Goal: Transaction & Acquisition: Purchase product/service

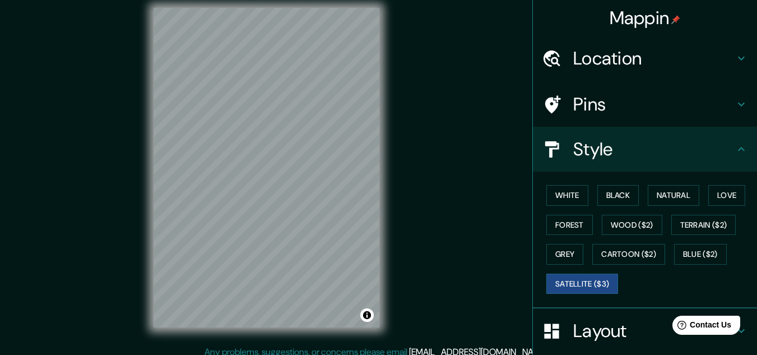
scroll to position [96, 0]
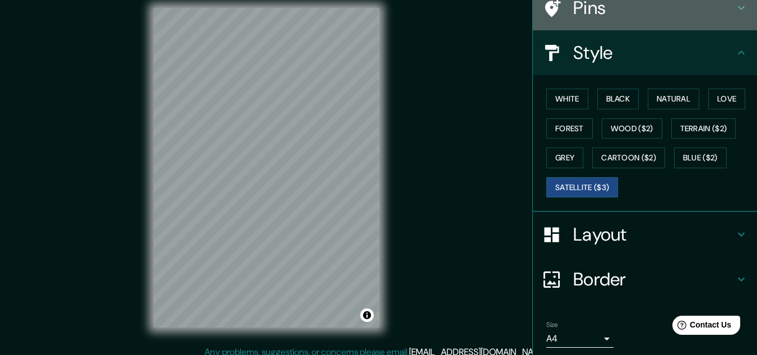
click at [589, 16] on h4 "Pins" at bounding box center [653, 8] width 161 height 22
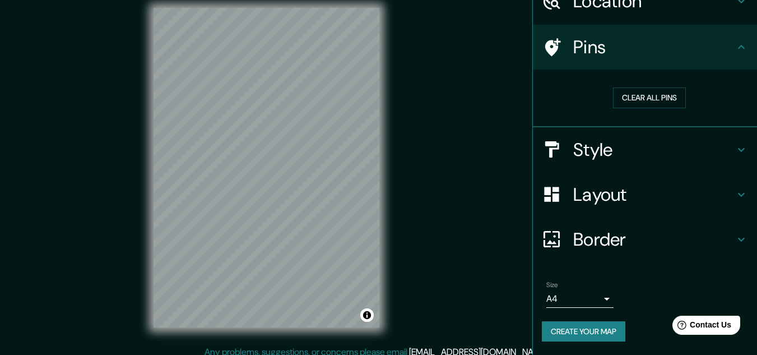
scroll to position [57, 0]
click at [646, 89] on button "Clear all pins" at bounding box center [649, 97] width 73 height 21
click at [641, 96] on button "Clear all pins" at bounding box center [649, 97] width 73 height 21
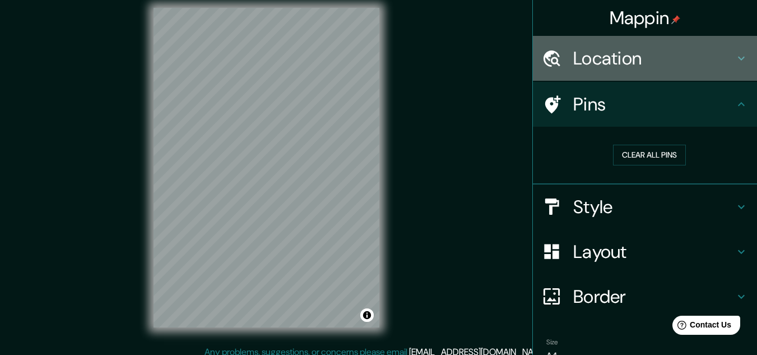
click at [624, 47] on h4 "Location" at bounding box center [653, 58] width 161 height 22
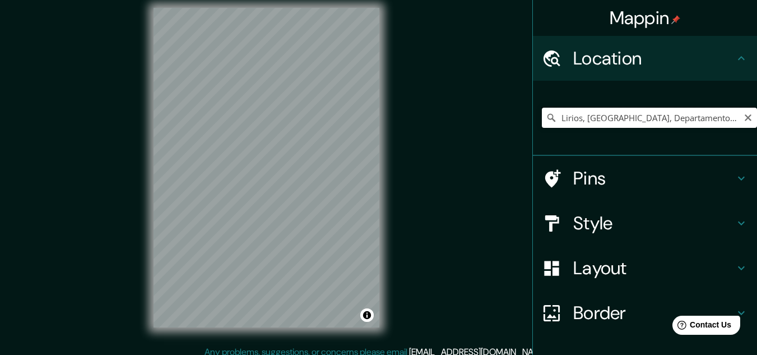
click at [589, 115] on input "Lirios, [GEOGRAPHIC_DATA], Departamento de Ica, [GEOGRAPHIC_DATA]" at bounding box center [649, 118] width 215 height 20
click at [669, 124] on input "Lirios, [GEOGRAPHIC_DATA], Departamento de Ica, [GEOGRAPHIC_DATA]" at bounding box center [649, 118] width 215 height 20
click at [743, 120] on icon "Clear" at bounding box center [747, 117] width 9 height 9
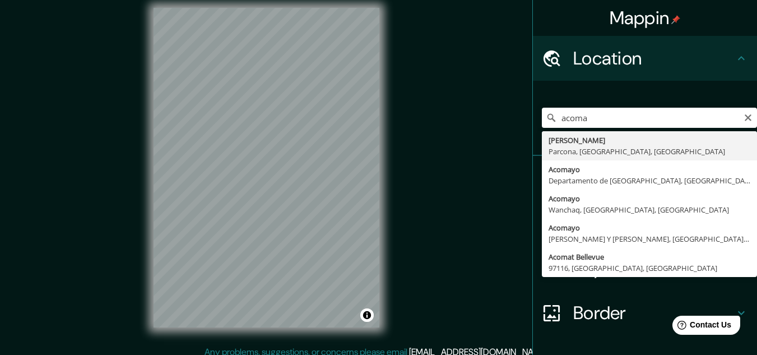
type input "[PERSON_NAME], [GEOGRAPHIC_DATA], [GEOGRAPHIC_DATA], [GEOGRAPHIC_DATA]"
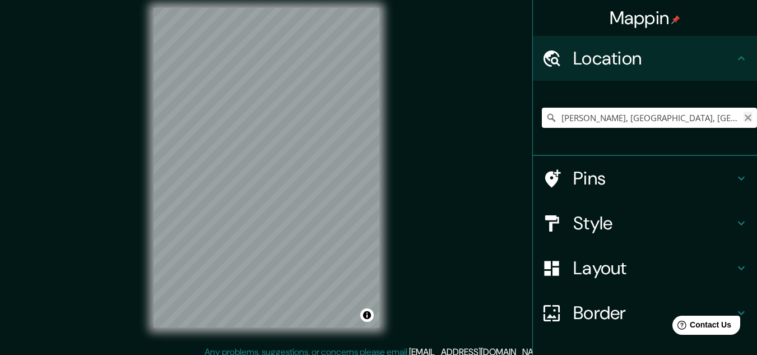
click at [743, 118] on icon "Clear" at bounding box center [747, 117] width 9 height 9
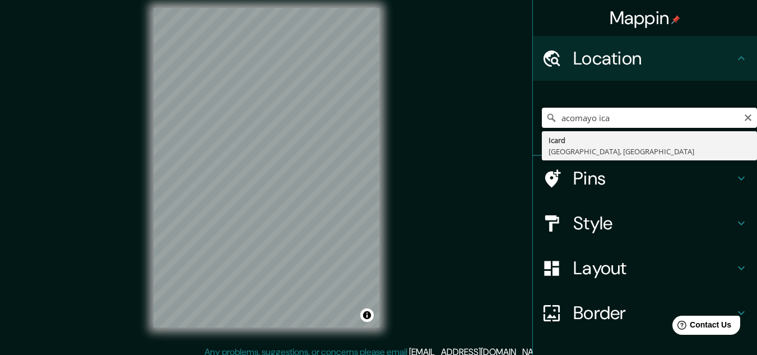
type input "acomayo ica"
click at [743, 112] on button "Clear" at bounding box center [747, 116] width 9 height 11
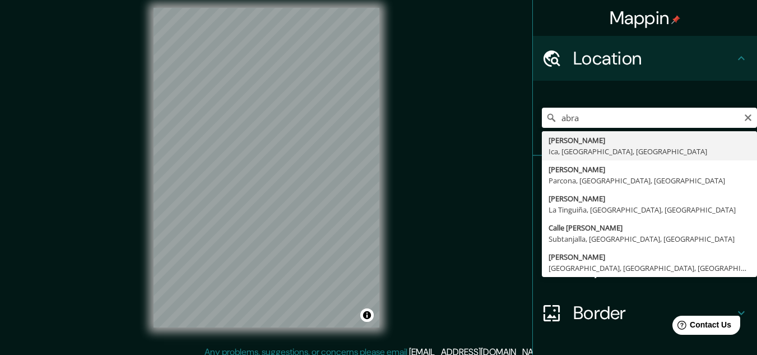
type input "[PERSON_NAME], Ica, [GEOGRAPHIC_DATA], [GEOGRAPHIC_DATA]"
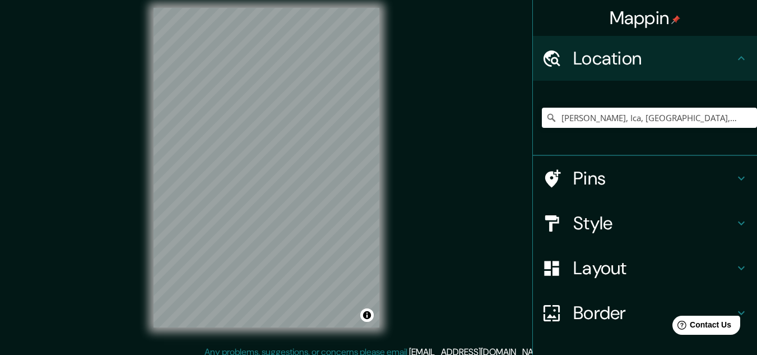
click at [105, 345] on html "Mappin Location [PERSON_NAME], [GEOGRAPHIC_DATA], [GEOGRAPHIC_DATA], [GEOGRAPHI…" at bounding box center [378, 167] width 757 height 355
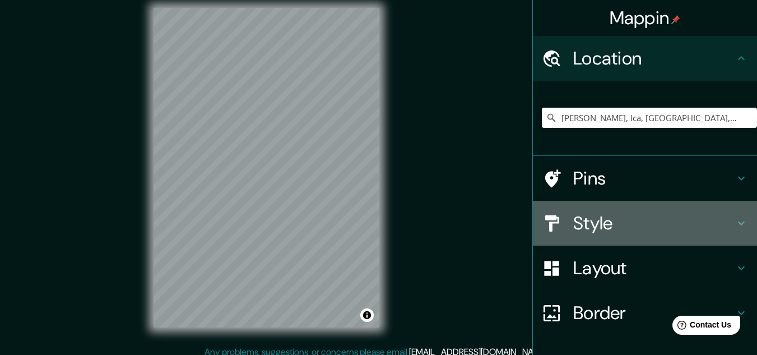
click at [624, 218] on h4 "Style" at bounding box center [653, 223] width 161 height 22
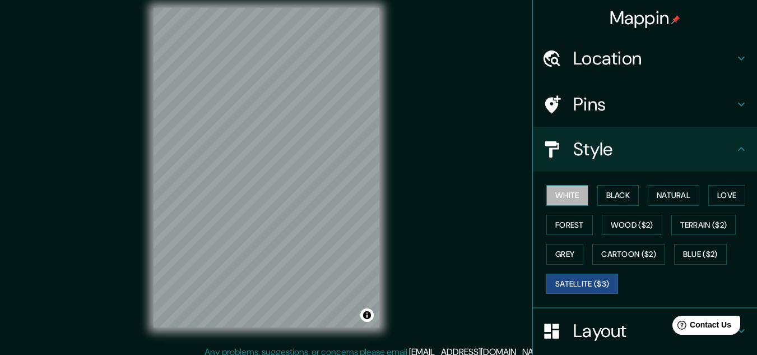
click at [556, 185] on button "White" at bounding box center [567, 195] width 42 height 21
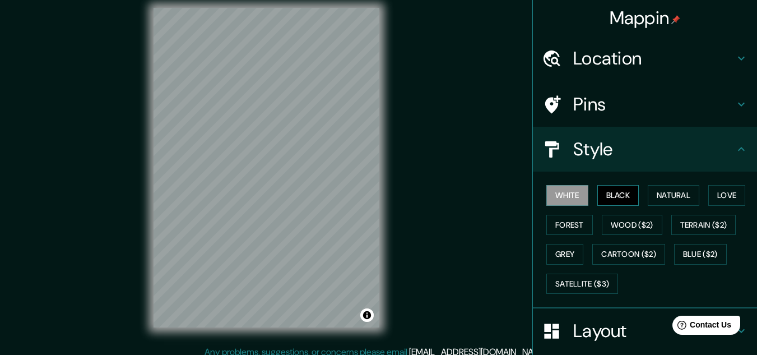
click at [625, 198] on button "Black" at bounding box center [618, 195] width 42 height 21
click at [659, 198] on button "Natural" at bounding box center [674, 195] width 52 height 21
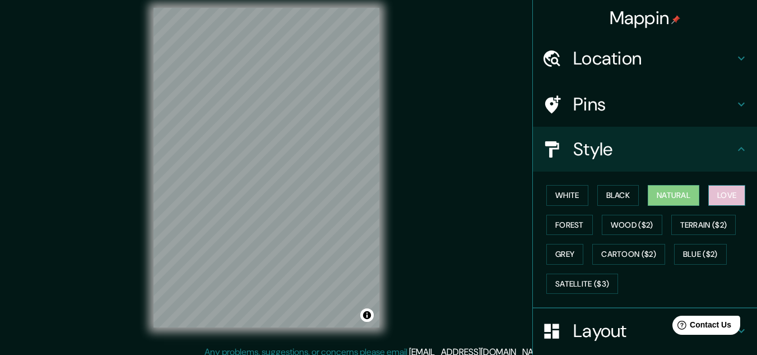
click at [708, 203] on button "Love" at bounding box center [726, 195] width 37 height 21
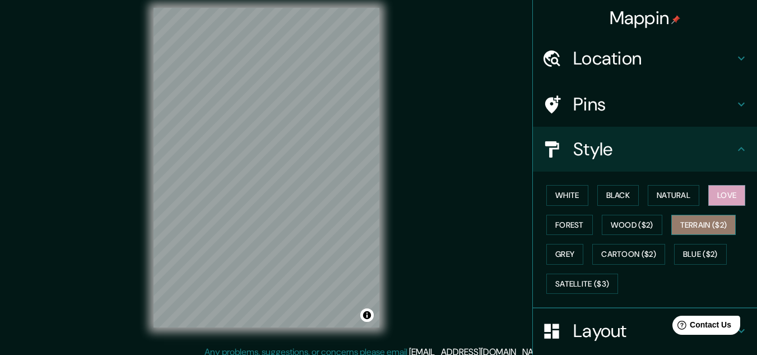
click at [691, 224] on button "Terrain ($2)" at bounding box center [703, 225] width 65 height 21
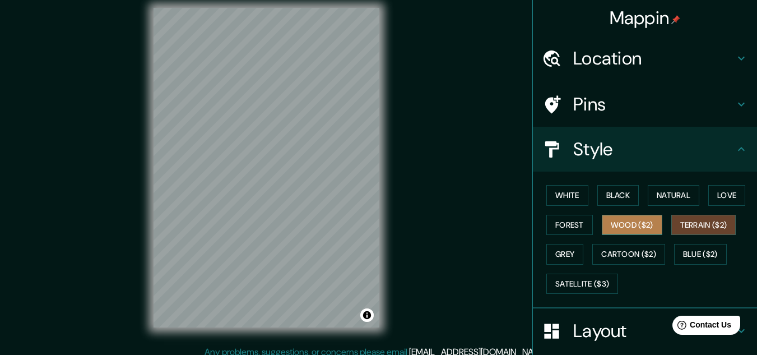
click at [640, 219] on button "Wood ($2)" at bounding box center [632, 225] width 61 height 21
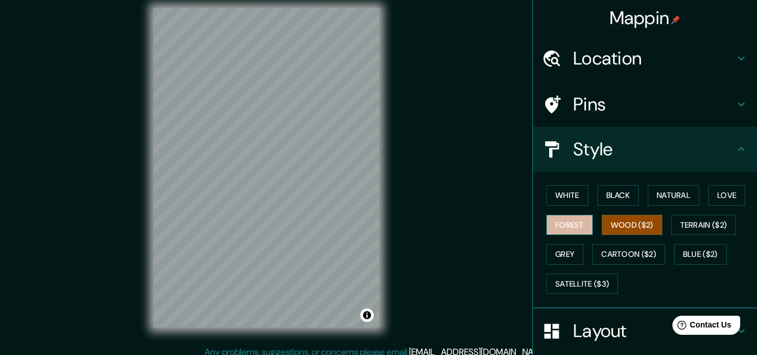
click at [560, 221] on button "Forest" at bounding box center [569, 225] width 46 height 21
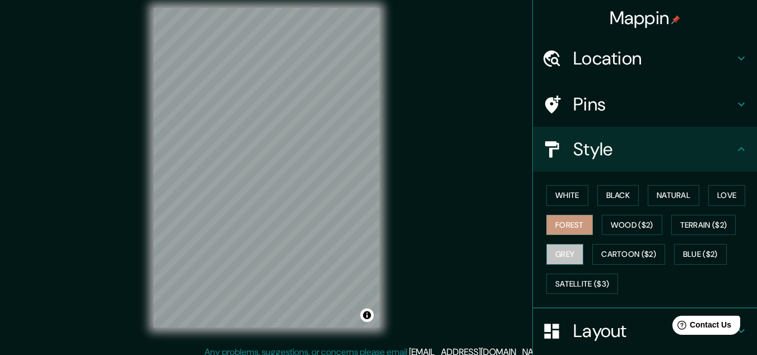
click at [561, 256] on button "Grey" at bounding box center [564, 254] width 37 height 21
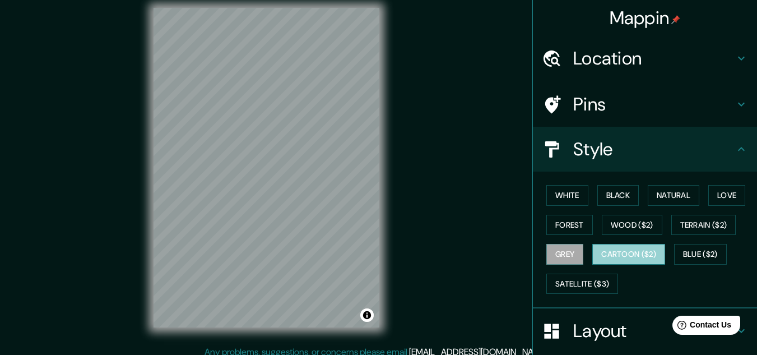
click at [624, 247] on button "Cartoon ($2)" at bounding box center [628, 254] width 73 height 21
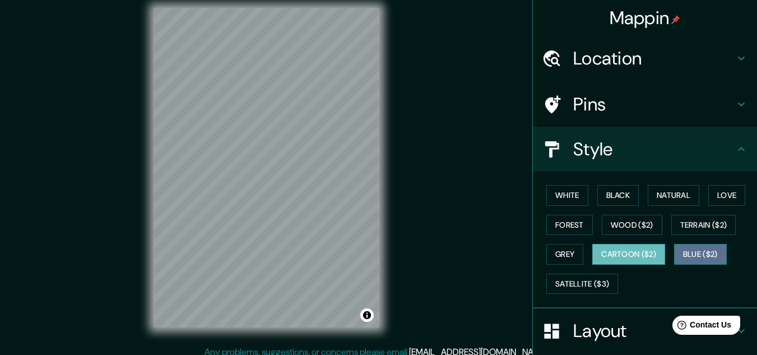
click at [681, 252] on button "Blue ($2)" at bounding box center [700, 254] width 53 height 21
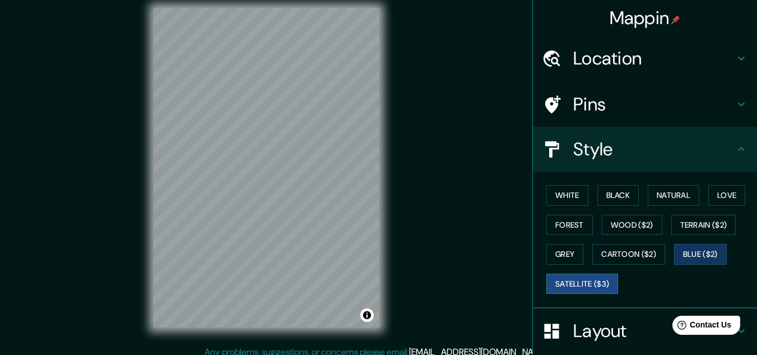
click at [578, 275] on button "Satellite ($3)" at bounding box center [582, 283] width 72 height 21
